Goal: Information Seeking & Learning: Learn about a topic

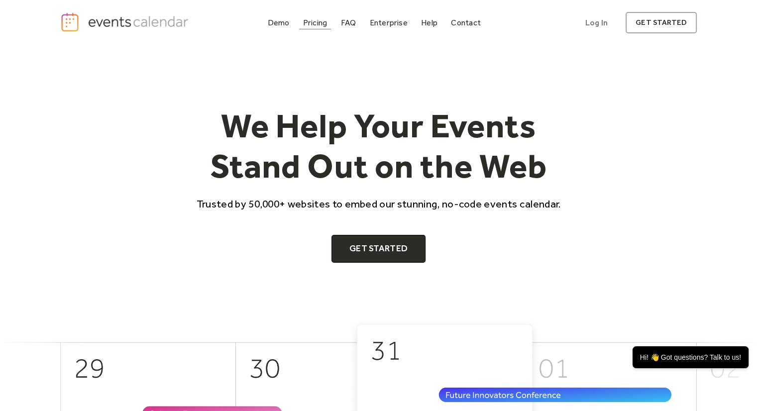
click at [322, 24] on div "Pricing" at bounding box center [315, 22] width 24 height 5
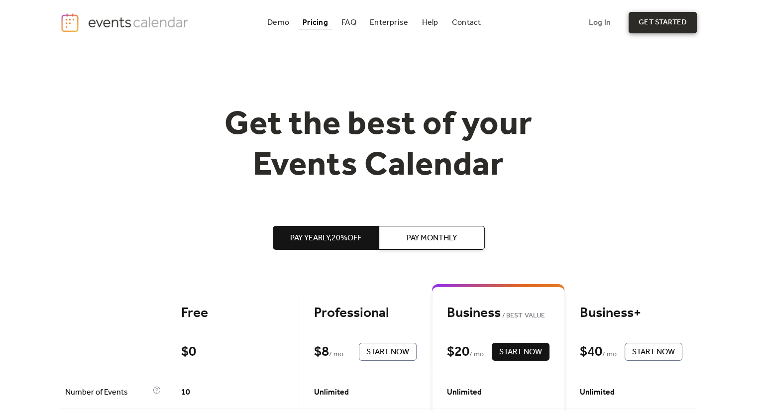
click at [661, 29] on link "get started" at bounding box center [662, 22] width 68 height 21
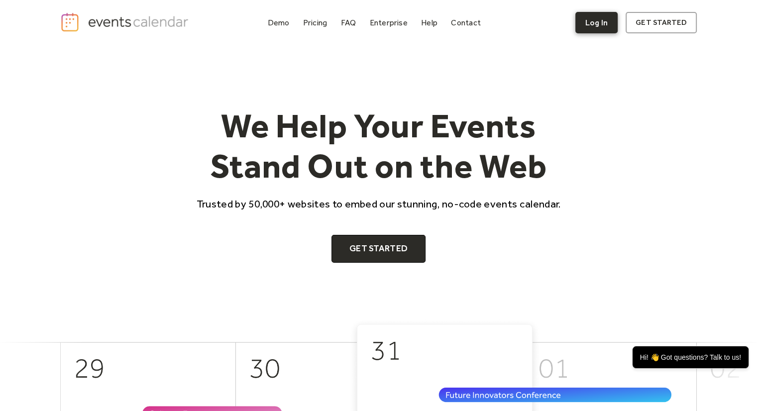
click at [584, 20] on link "Log In" at bounding box center [596, 22] width 42 height 21
click at [350, 20] on div "FAQ" at bounding box center [348, 22] width 15 height 5
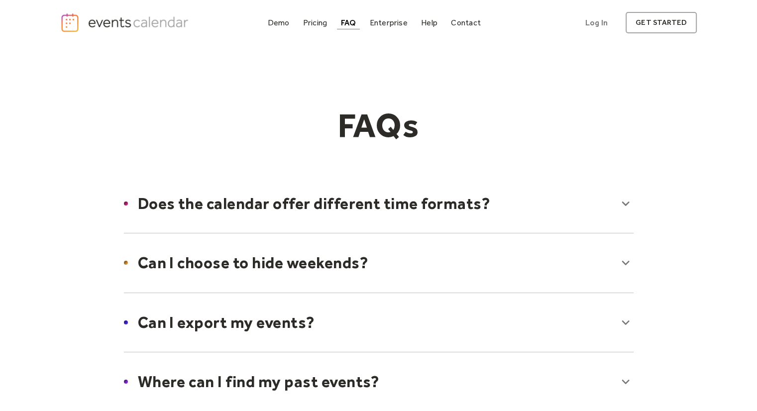
click at [552, 217] on div at bounding box center [378, 203] width 529 height 61
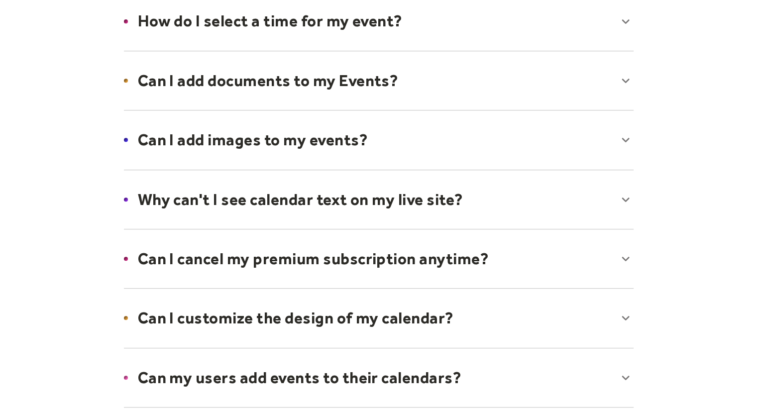
scroll to position [501, 0]
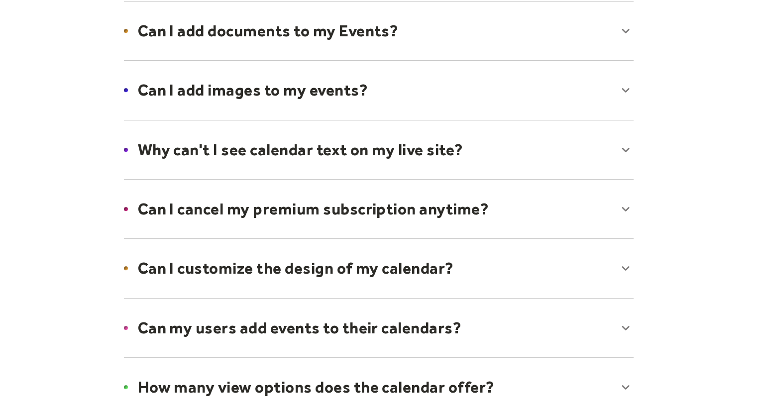
click at [555, 147] on div at bounding box center [378, 149] width 529 height 61
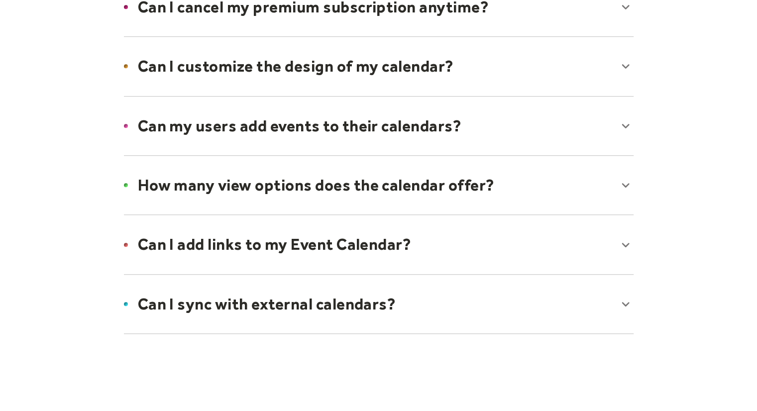
scroll to position [745, 0]
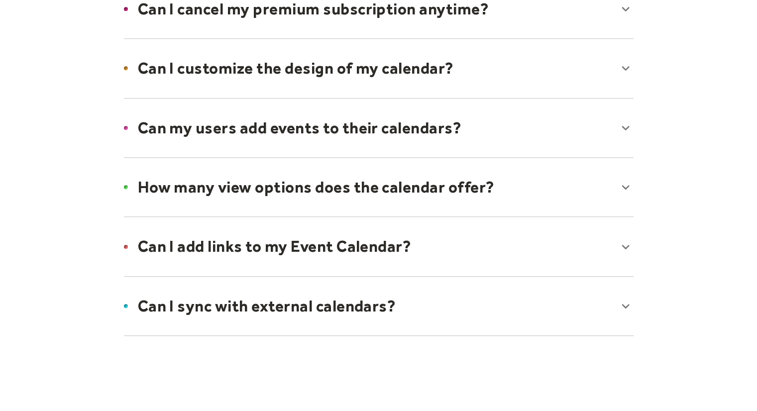
click at [526, 192] on div at bounding box center [378, 187] width 529 height 61
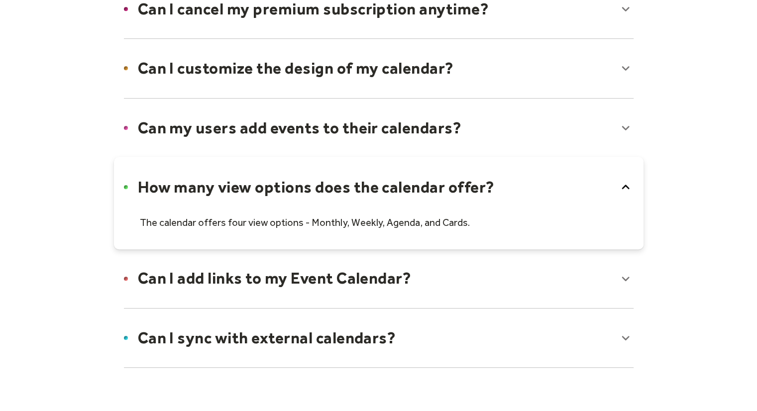
click at [450, 271] on div at bounding box center [378, 278] width 529 height 61
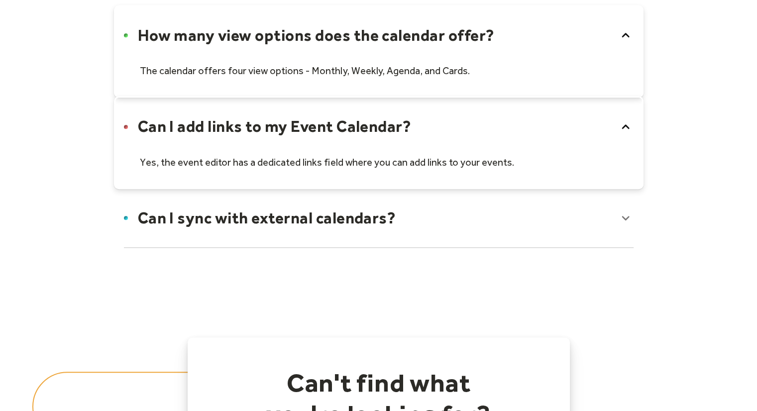
scroll to position [927, 0]
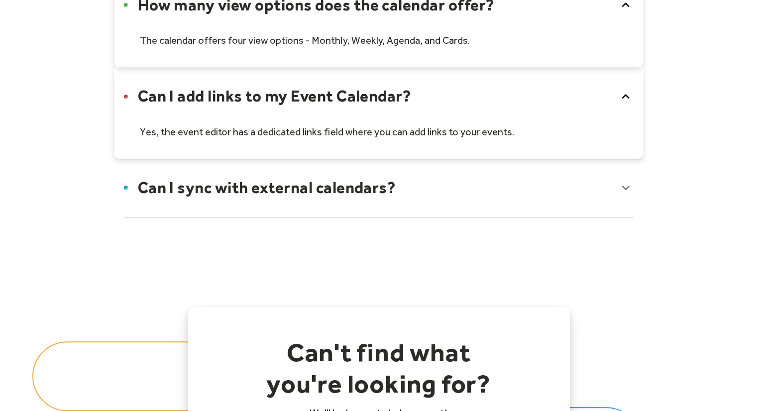
click at [486, 204] on div at bounding box center [378, 187] width 529 height 61
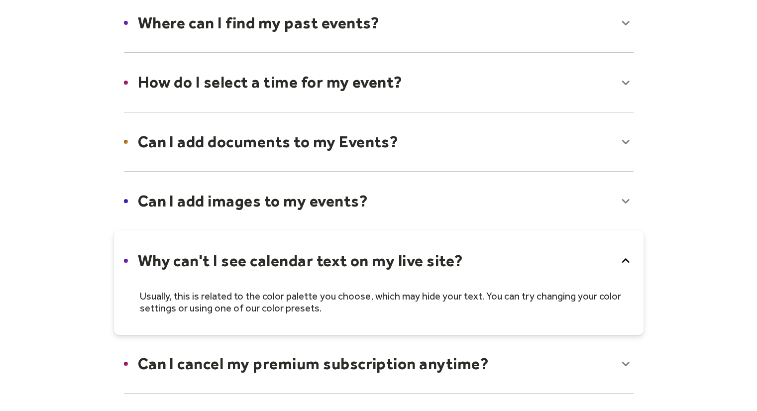
scroll to position [388, 0]
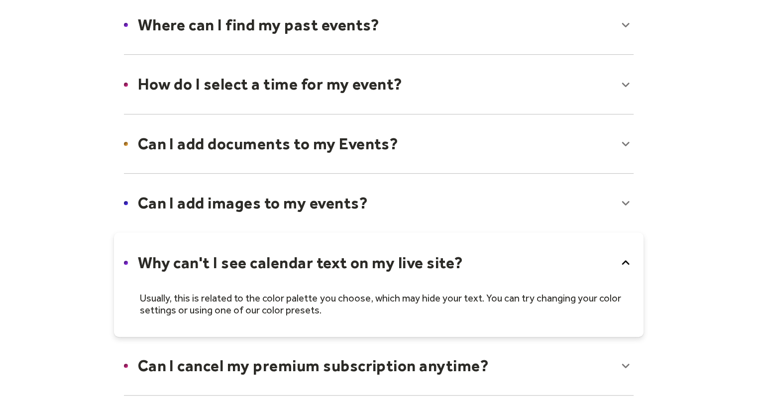
click at [374, 199] on div at bounding box center [378, 203] width 529 height 61
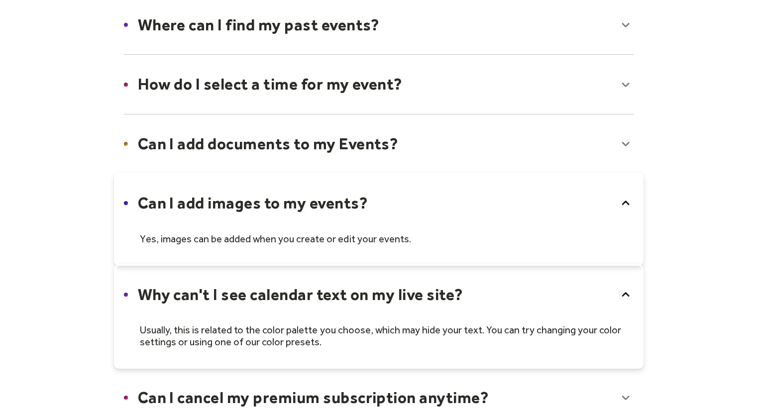
scroll to position [0, 0]
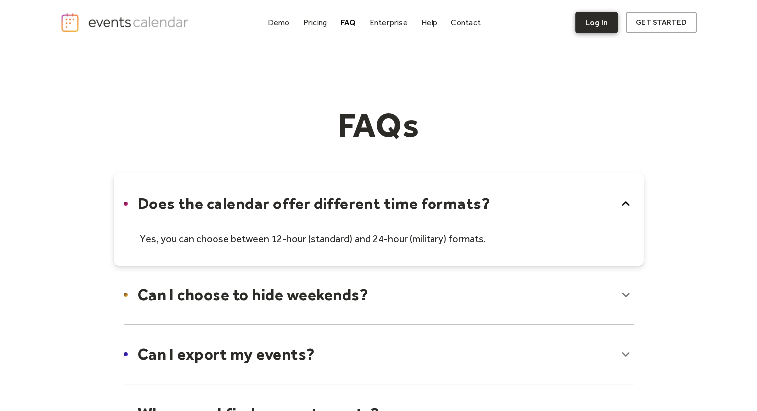
click at [587, 27] on link "Log In" at bounding box center [596, 22] width 42 height 21
